Goal: Task Accomplishment & Management: Manage account settings

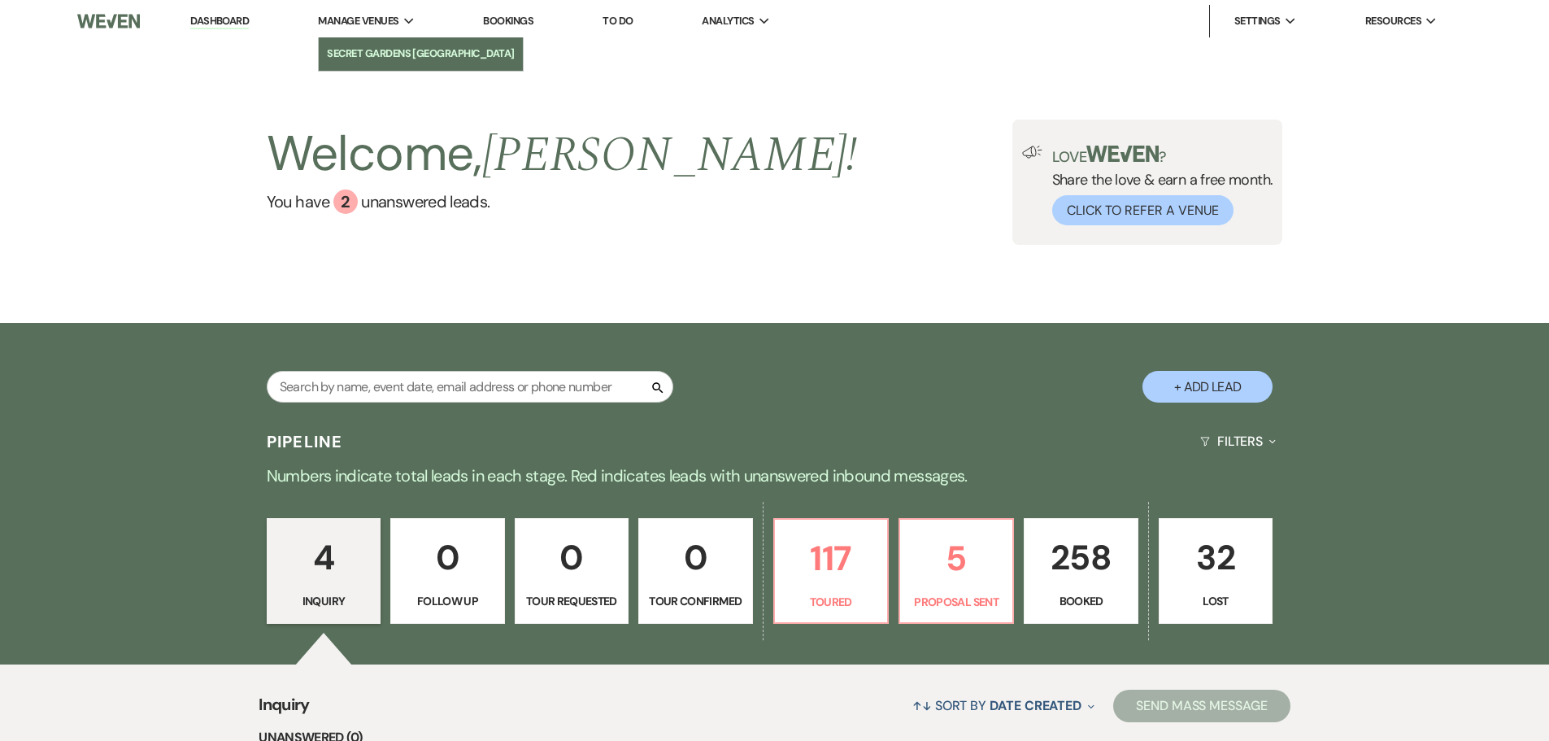
click at [354, 48] on li "Secret Gardens [GEOGRAPHIC_DATA]" at bounding box center [421, 54] width 188 height 16
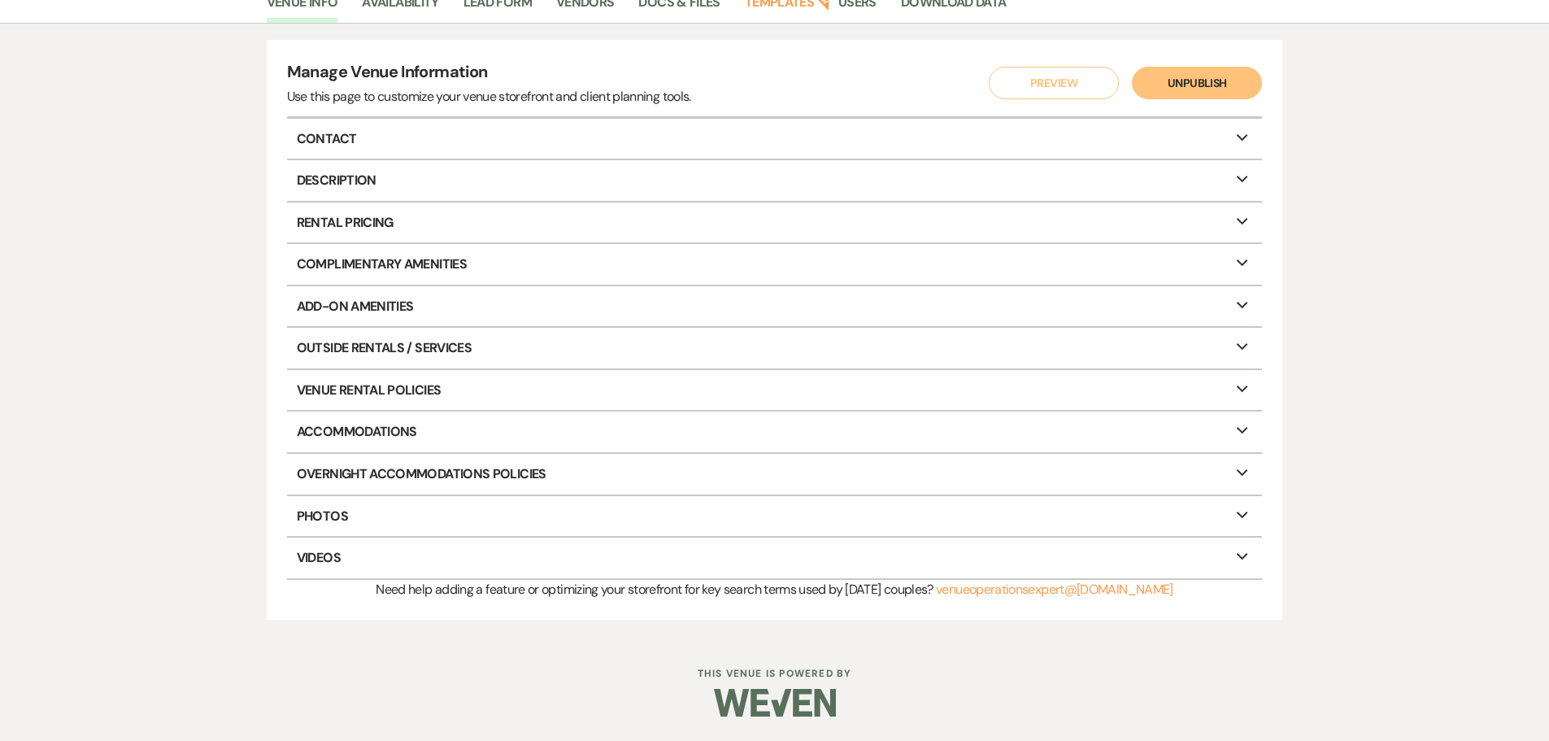
scroll to position [72, 0]
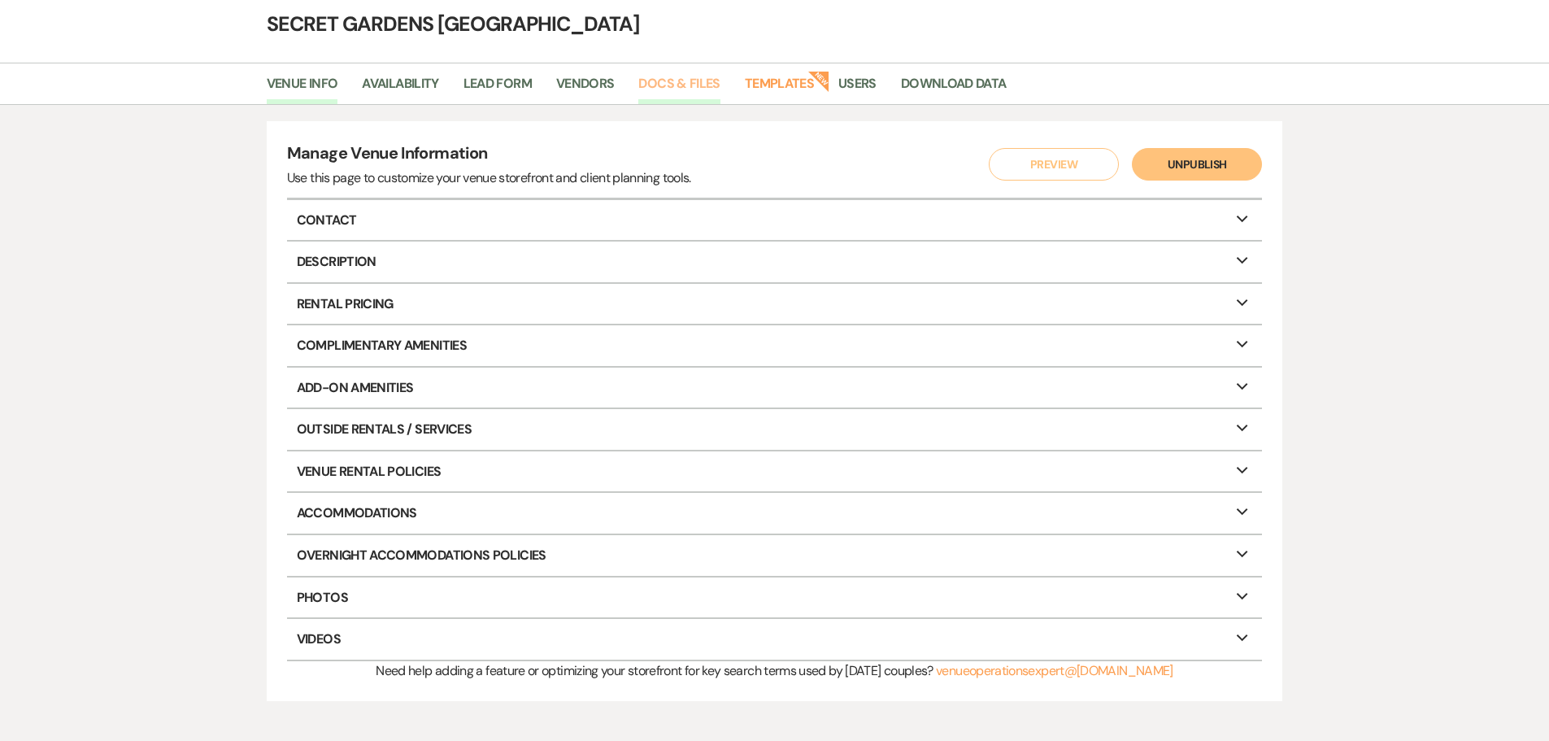
click at [664, 78] on link "Docs & Files" at bounding box center [678, 88] width 81 height 31
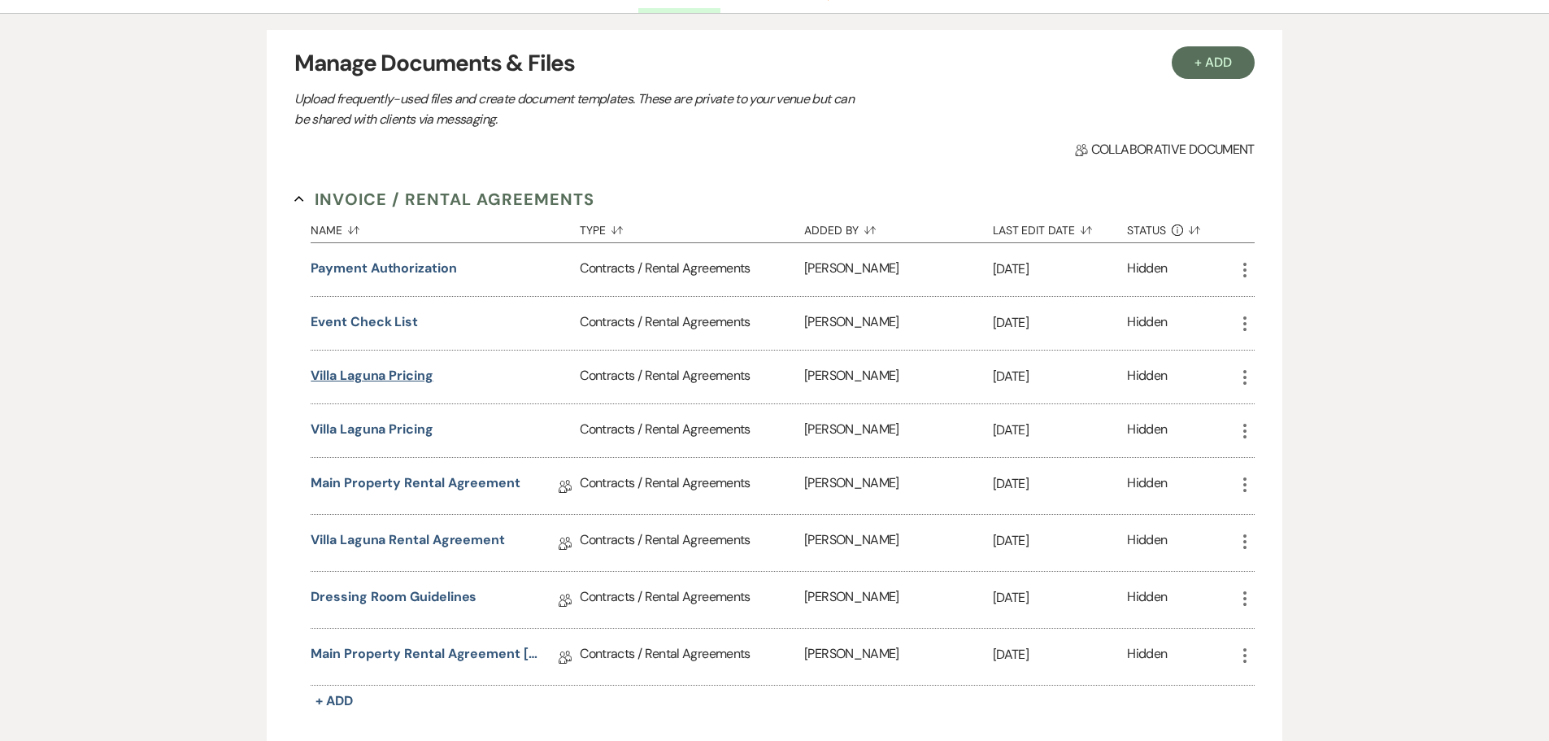
scroll to position [244, 0]
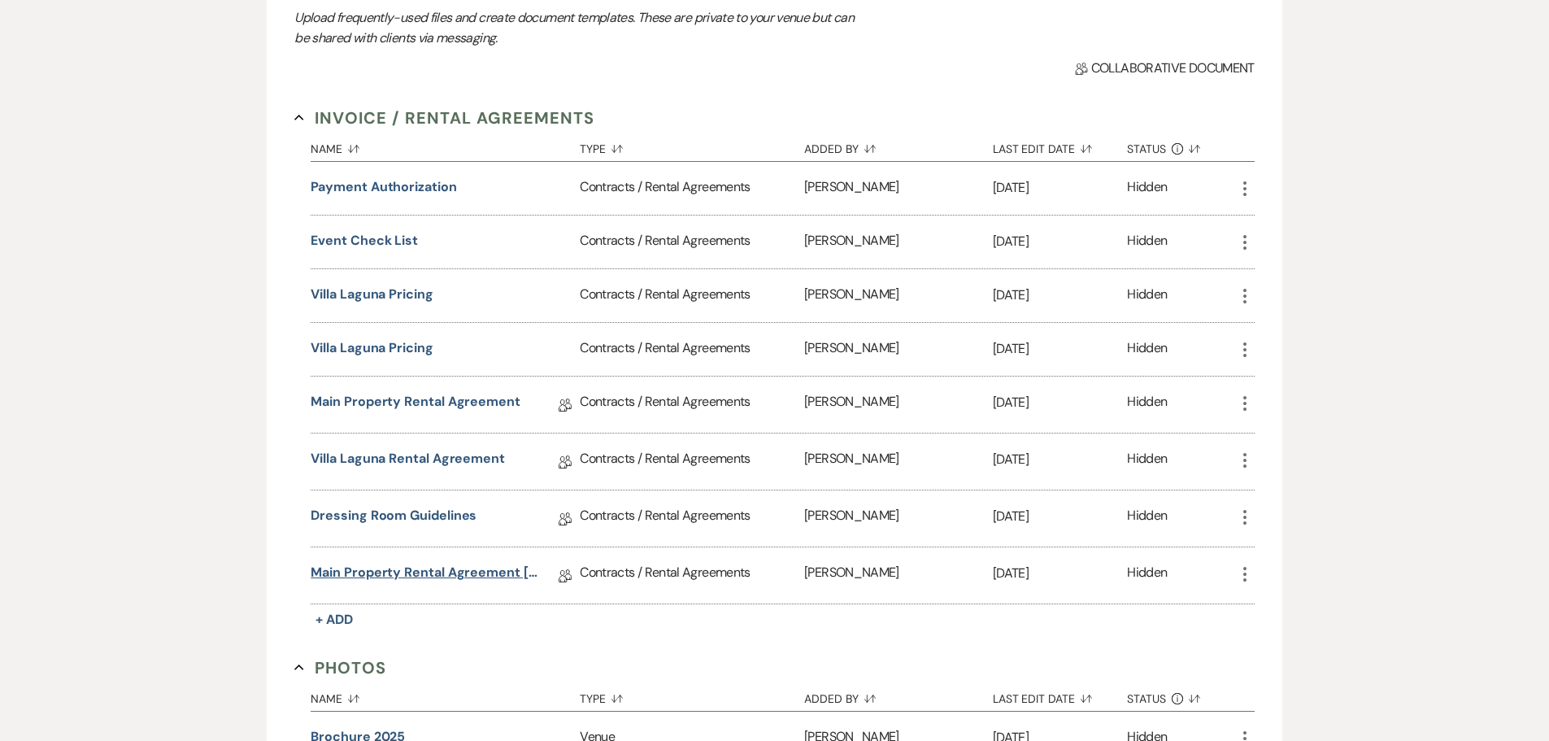
click at [406, 571] on link "Main Property Rental Agreement [DATE]" at bounding box center [427, 575] width 232 height 25
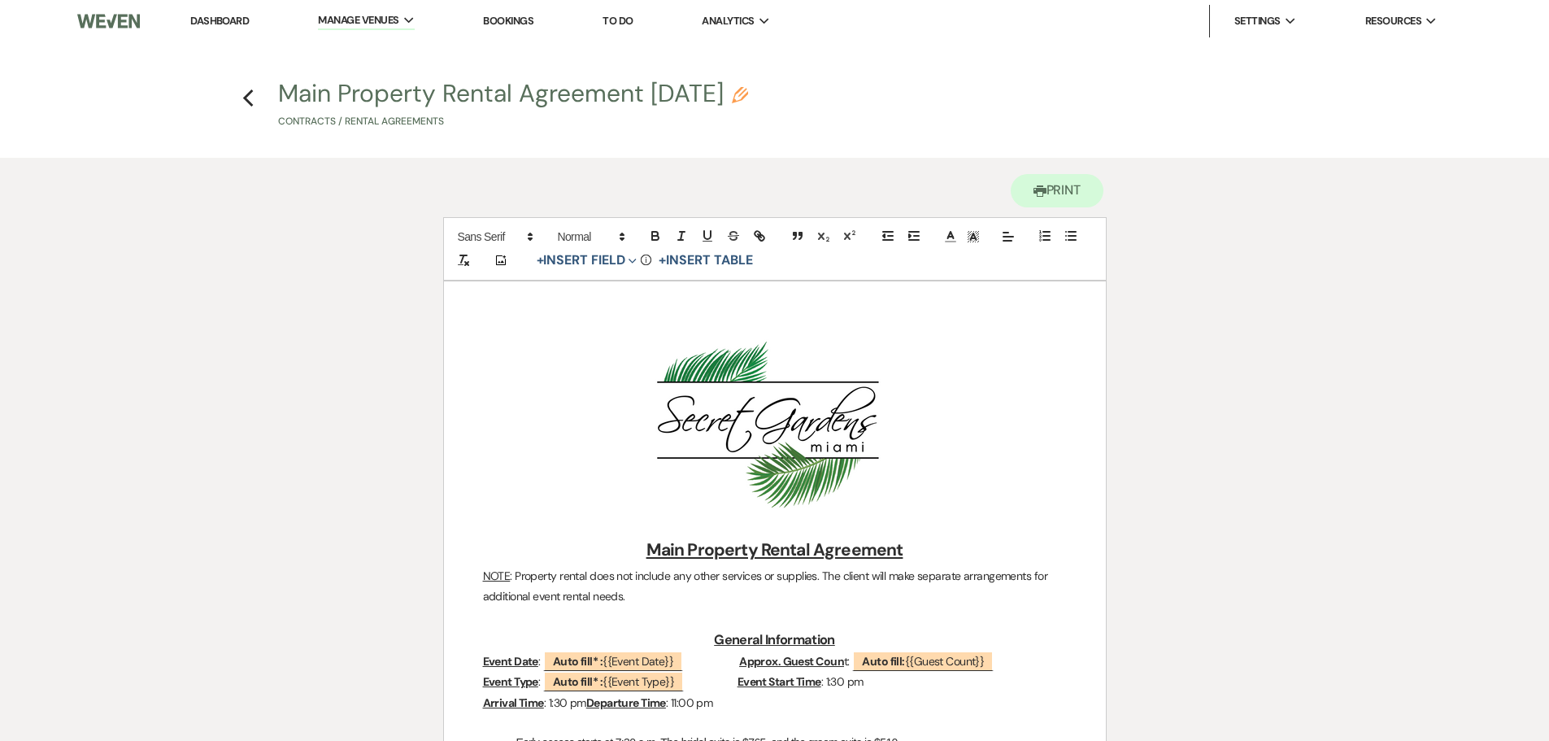
drag, startPoint x: 252, startPoint y: 89, endPoint x: 267, endPoint y: 123, distance: 37.5
click at [252, 89] on icon "Previous" at bounding box center [248, 99] width 12 height 20
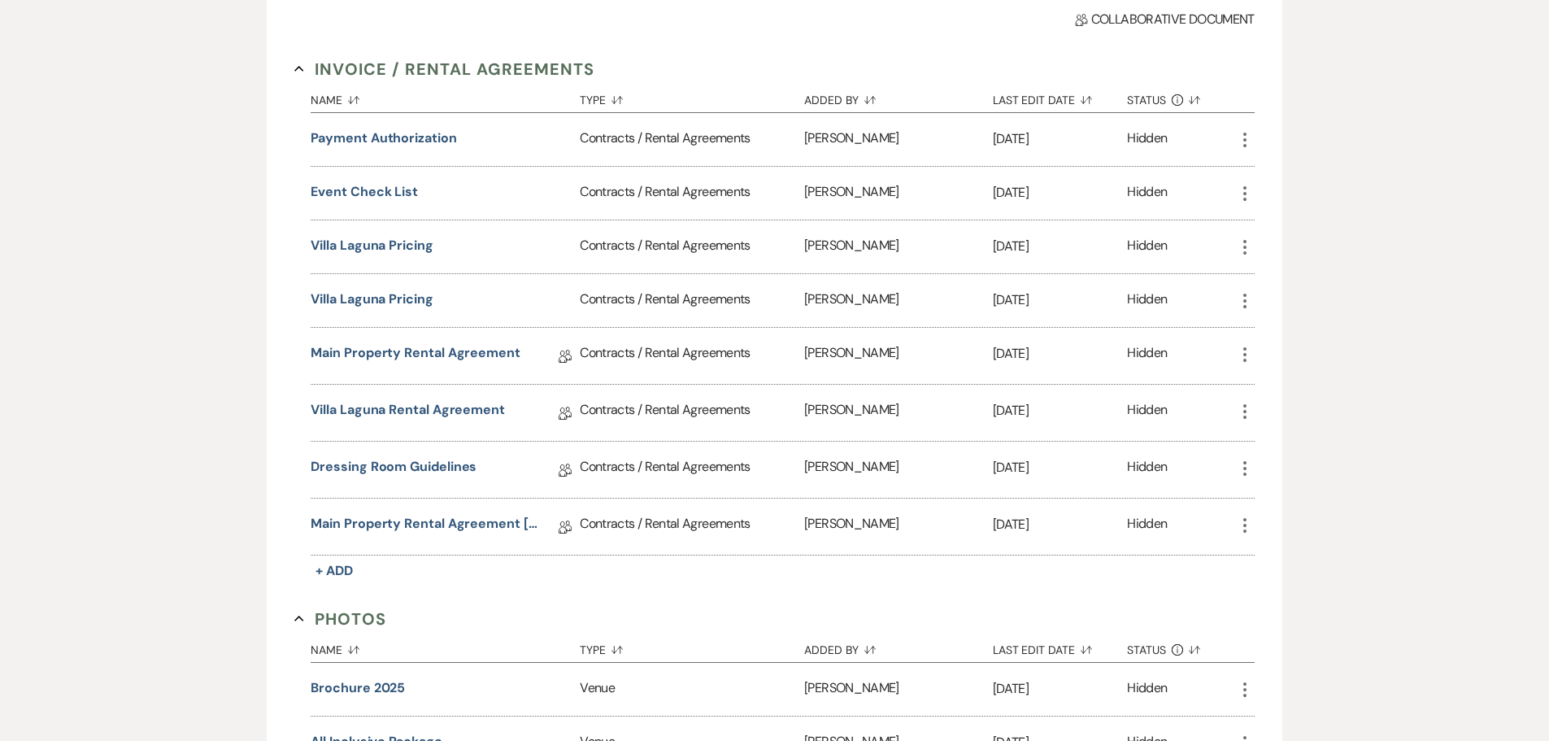
scroll to position [321, 0]
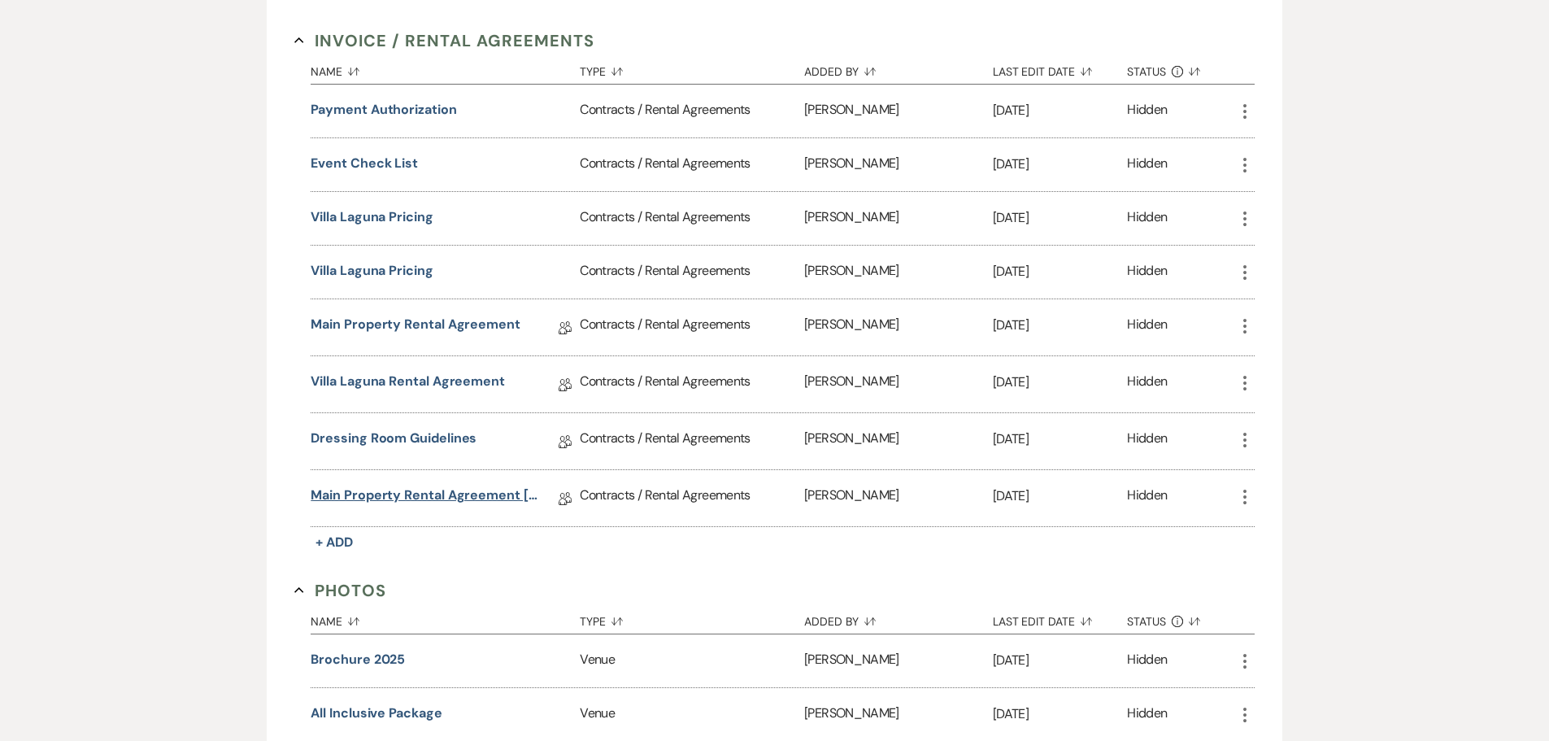
click at [419, 502] on link "Main Property Rental Agreement [DATE]" at bounding box center [427, 497] width 232 height 25
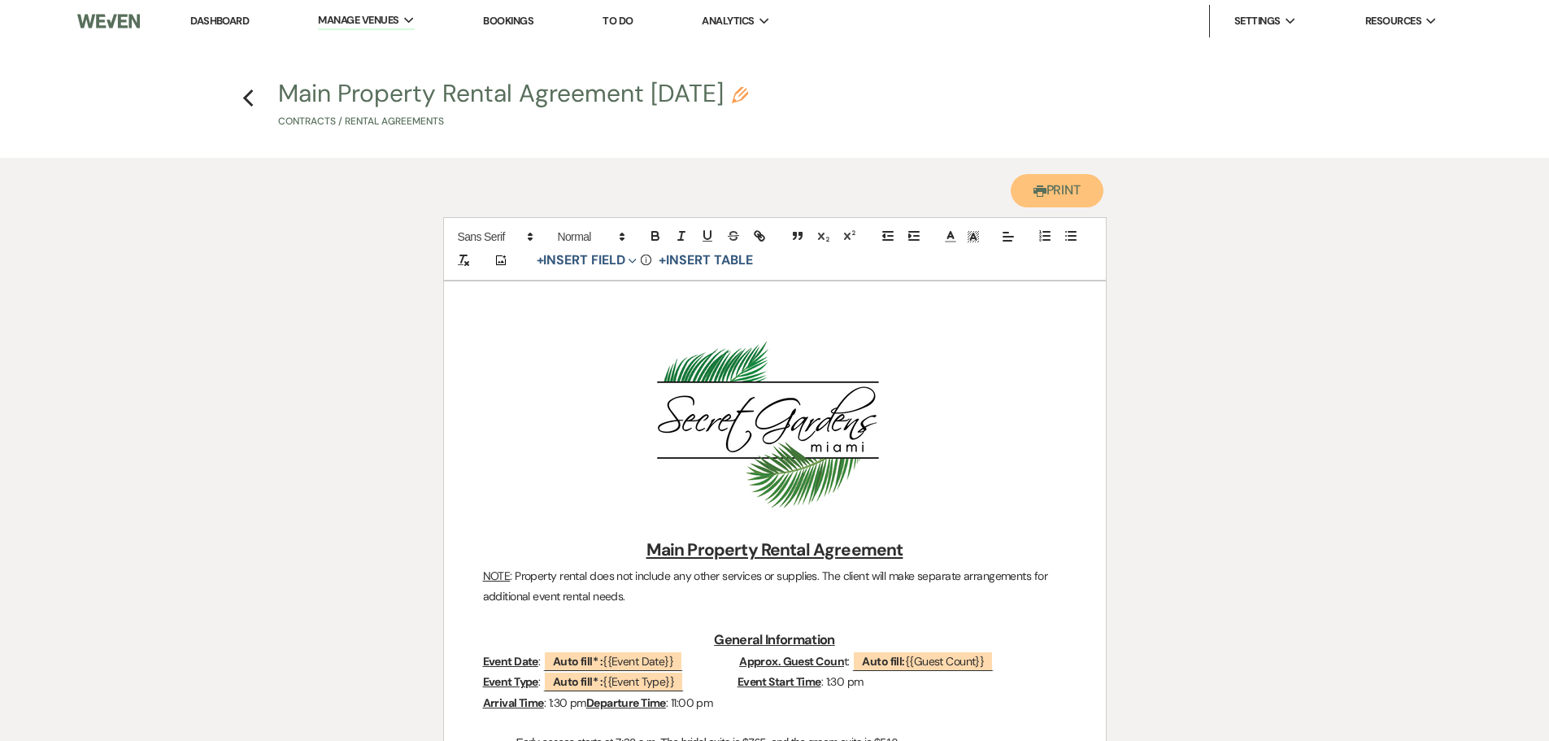
click at [1090, 179] on button "Printer Print" at bounding box center [1056, 190] width 93 height 33
